Goal: Information Seeking & Learning: Learn about a topic

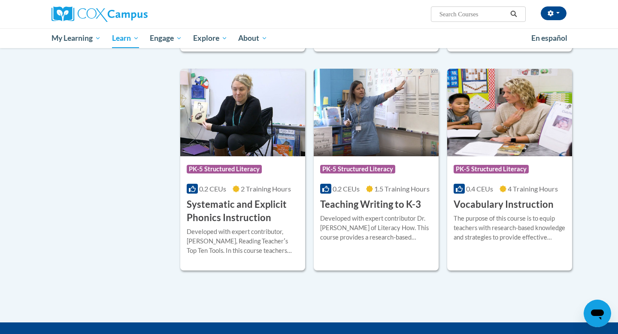
scroll to position [727, 0]
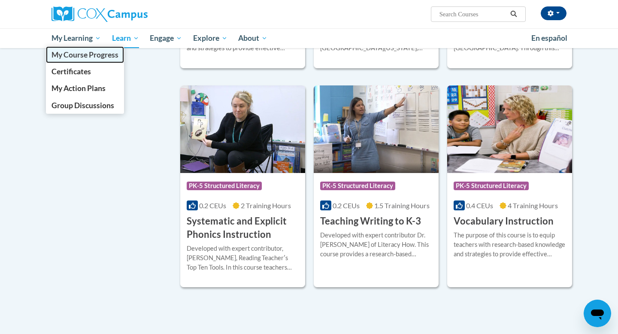
click at [87, 57] on span "My Course Progress" at bounding box center [84, 54] width 67 height 9
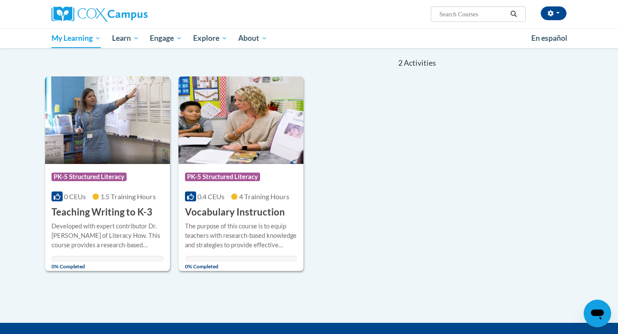
scroll to position [83, 0]
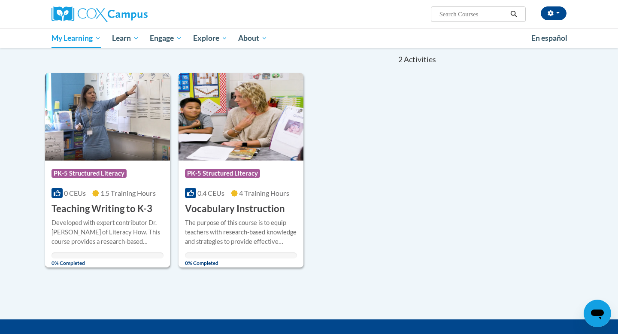
click at [108, 207] on h3 "Teaching Writing to K-3" at bounding box center [101, 208] width 101 height 13
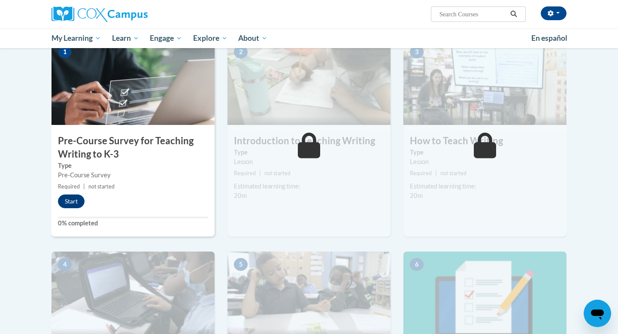
scroll to position [218, 0]
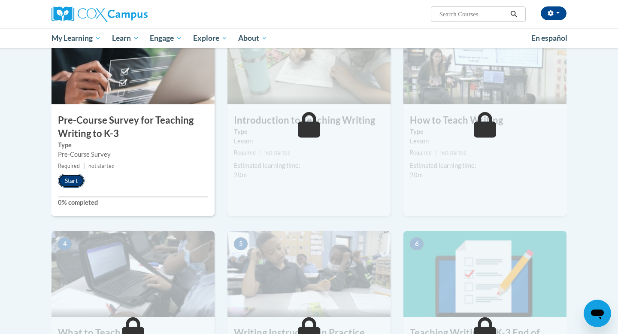
click at [78, 182] on button "Start" at bounding box center [71, 181] width 27 height 14
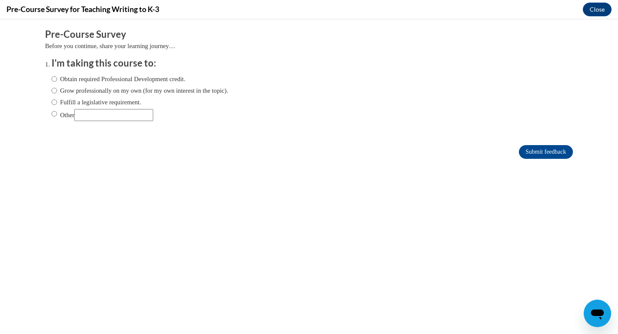
scroll to position [0, 0]
click at [58, 81] on label "Obtain required Professional Development credit." at bounding box center [118, 78] width 134 height 9
click at [57, 81] on input "Obtain required Professional Development credit." at bounding box center [54, 78] width 6 height 9
radio input "true"
click at [58, 91] on label "Grow professionally on my own (for my own interest in the topic)." at bounding box center [139, 90] width 177 height 9
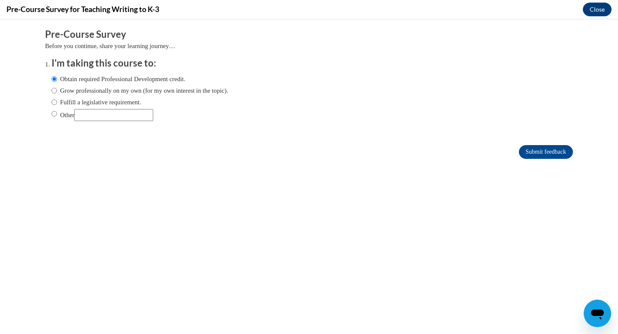
click at [57, 91] on input "Grow professionally on my own (for my own interest in the topic)." at bounding box center [54, 90] width 6 height 9
radio input "true"
click at [58, 82] on label "Obtain required Professional Development credit." at bounding box center [118, 78] width 134 height 9
click at [57, 82] on input "Obtain required Professional Development credit." at bounding box center [54, 78] width 6 height 9
radio input "true"
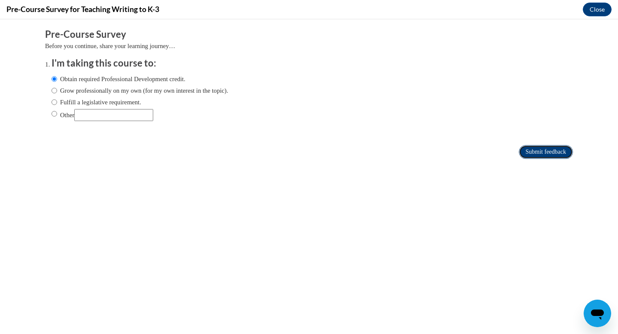
click at [556, 154] on input "Submit feedback" at bounding box center [545, 152] width 54 height 14
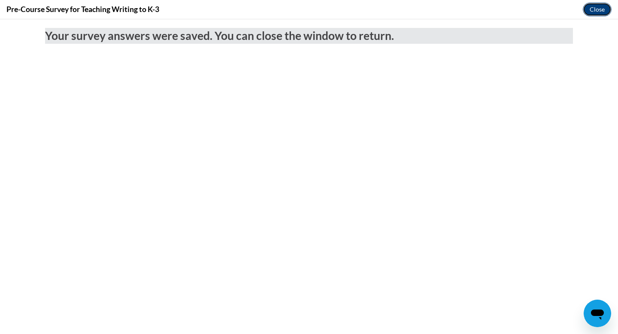
click at [600, 8] on button "Close" at bounding box center [596, 10] width 29 height 14
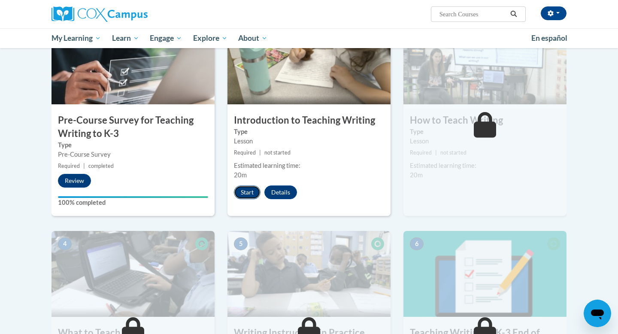
click at [241, 190] on button "Start" at bounding box center [247, 192] width 27 height 14
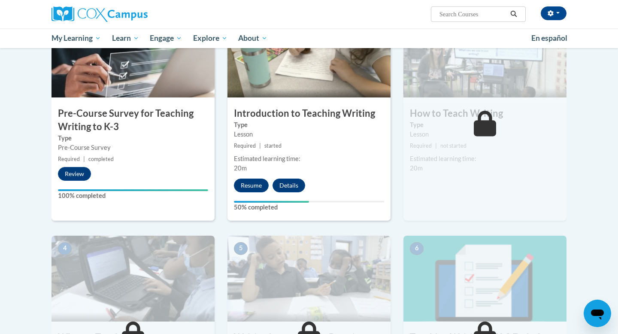
scroll to position [216, 0]
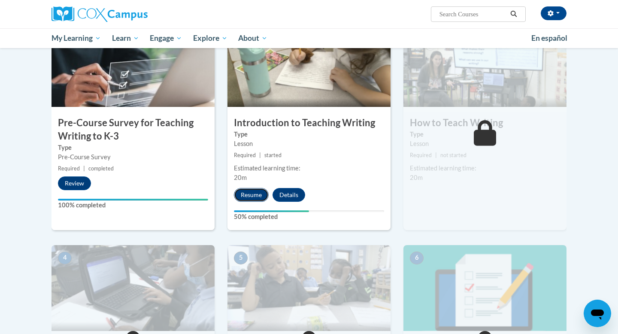
click at [249, 189] on button "Resume" at bounding box center [251, 195] width 35 height 14
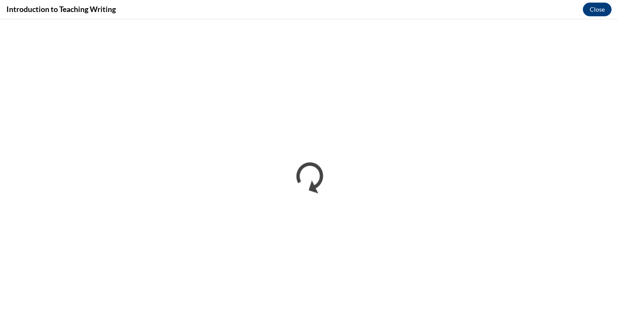
scroll to position [0, 0]
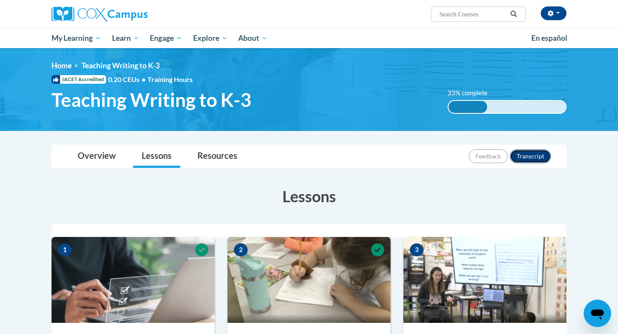
click at [528, 157] on button "Transcript" at bounding box center [529, 156] width 41 height 14
